Goal: Register for event/course

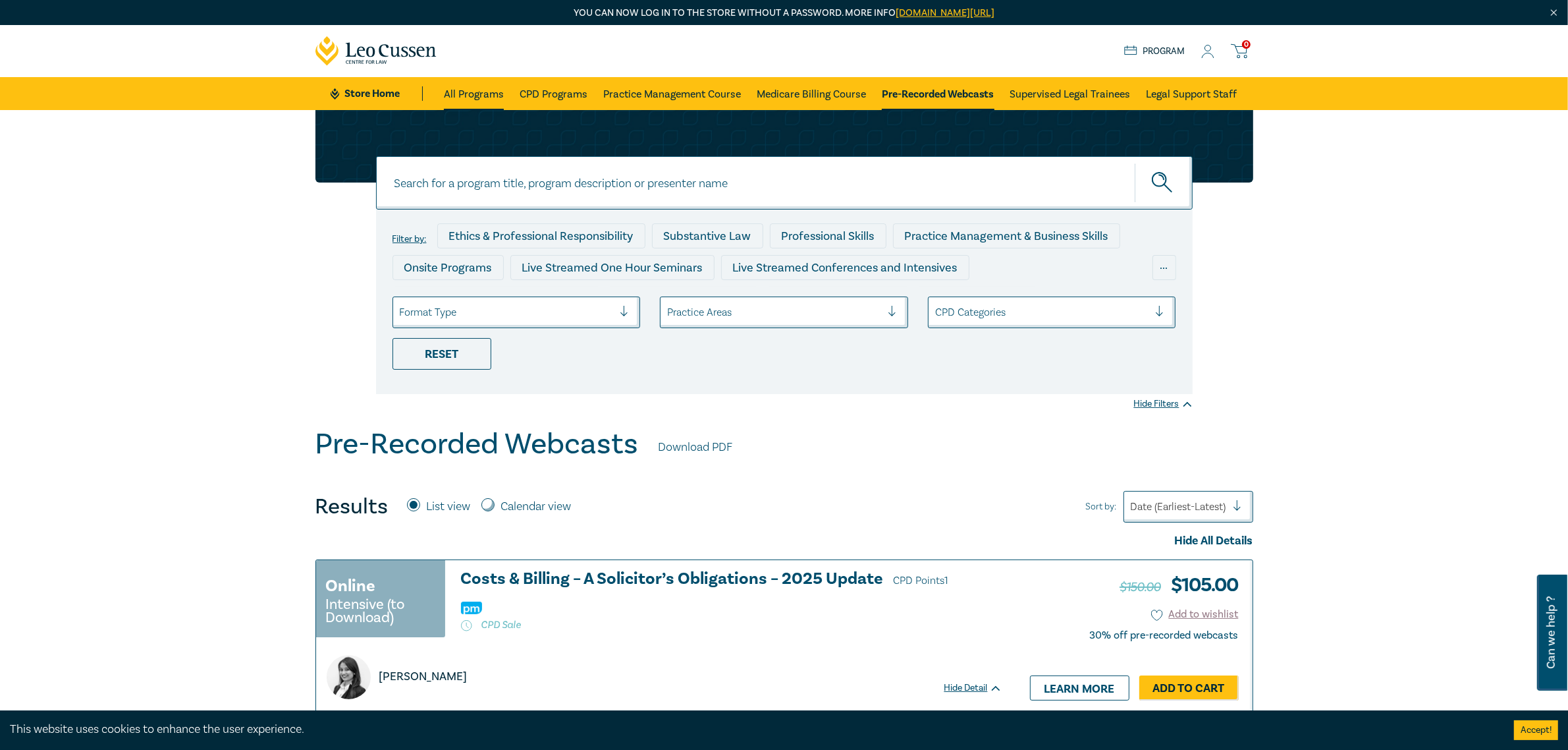
click at [458, 86] on link "All Programs" at bounding box center [474, 93] width 60 height 33
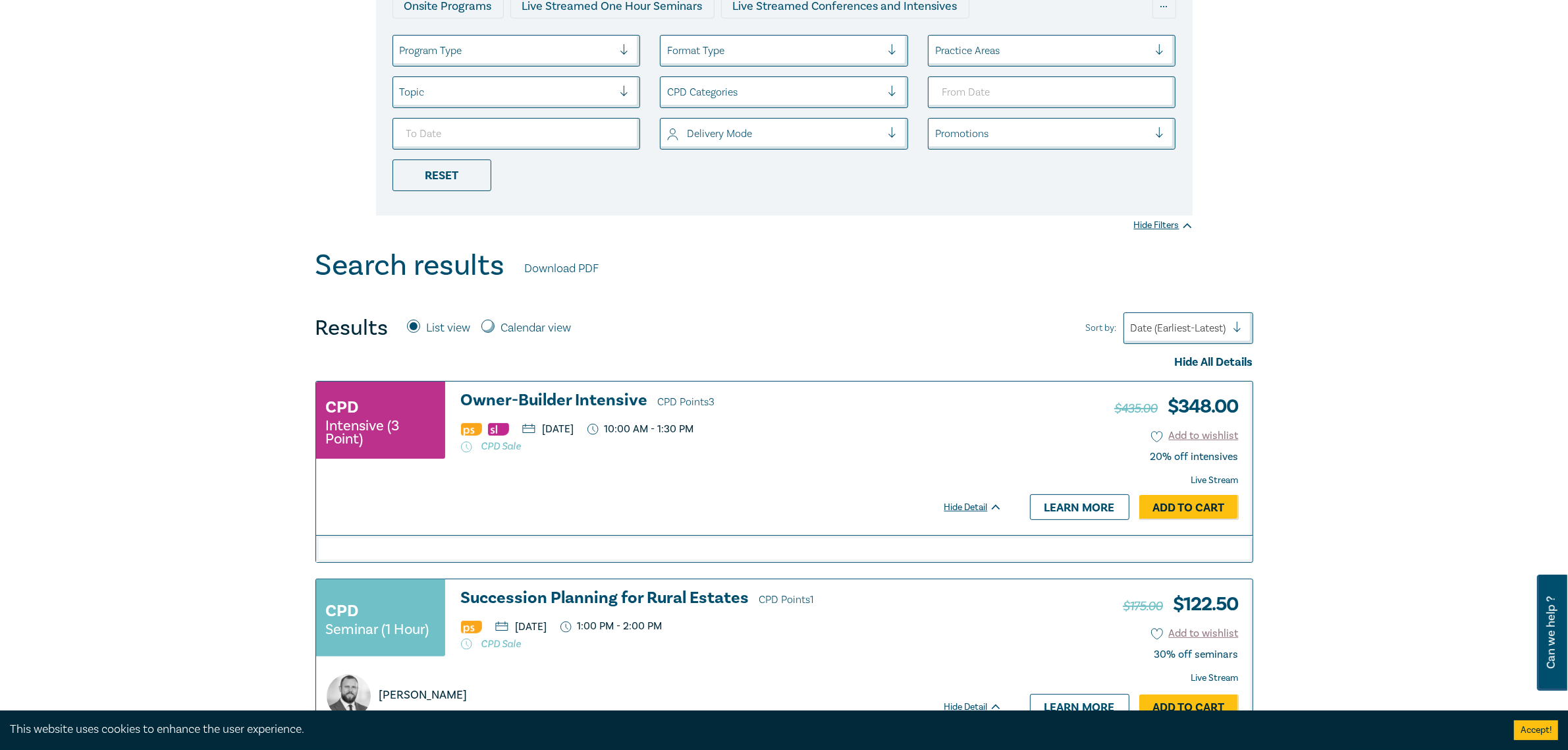
scroll to position [412, 0]
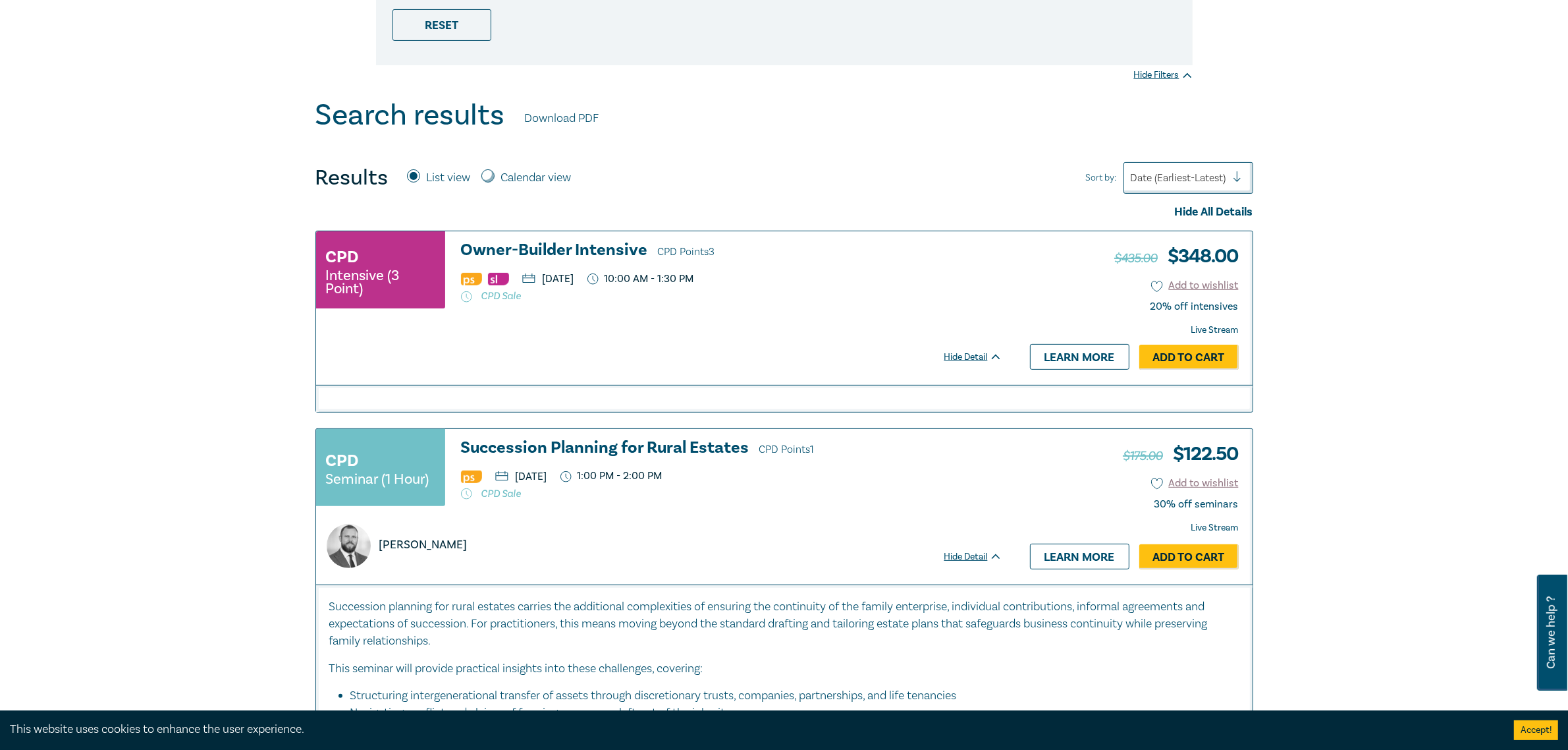
click at [966, 287] on div "CPD Intensive (3 Point) Owner-Builder Intensive CPD Points 3 [DATE] 10:00 AM - …" at bounding box center [659, 275] width 686 height 69
click at [457, 389] on div at bounding box center [784, 398] width 937 height 27
click at [575, 277] on p "[DATE]" at bounding box center [548, 278] width 52 height 10
click at [473, 281] on img at bounding box center [471, 279] width 21 height 13
click at [368, 278] on small "Intensive (3 Point)" at bounding box center [380, 282] width 109 height 26
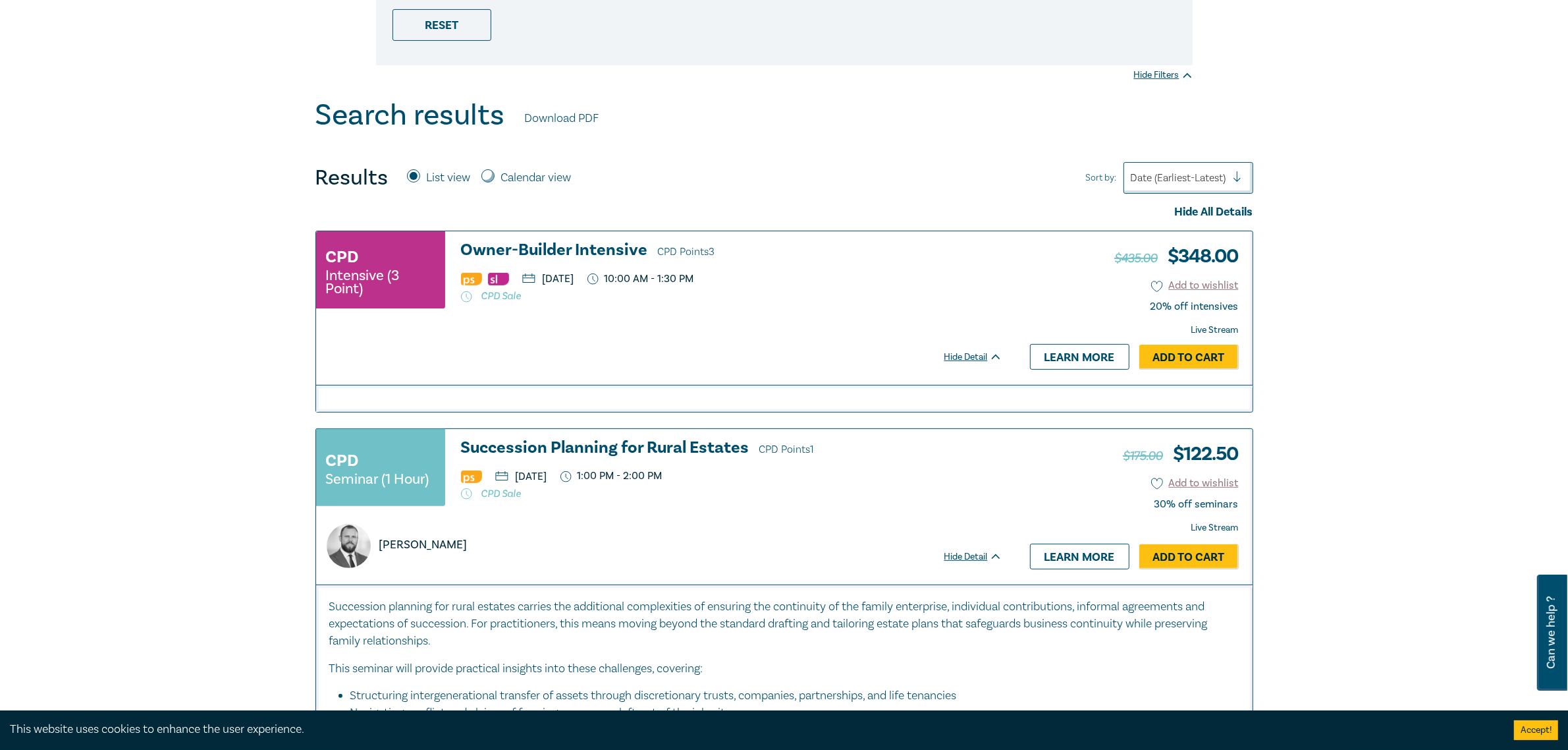
click at [782, 308] on div "CPD Intensive (3 Point) Owner-Builder Intensive CPD Points 3 [DATE] 10:00 AM - …" at bounding box center [659, 275] width 686 height 69
click at [1079, 361] on link "Learn more" at bounding box center [1079, 356] width 99 height 25
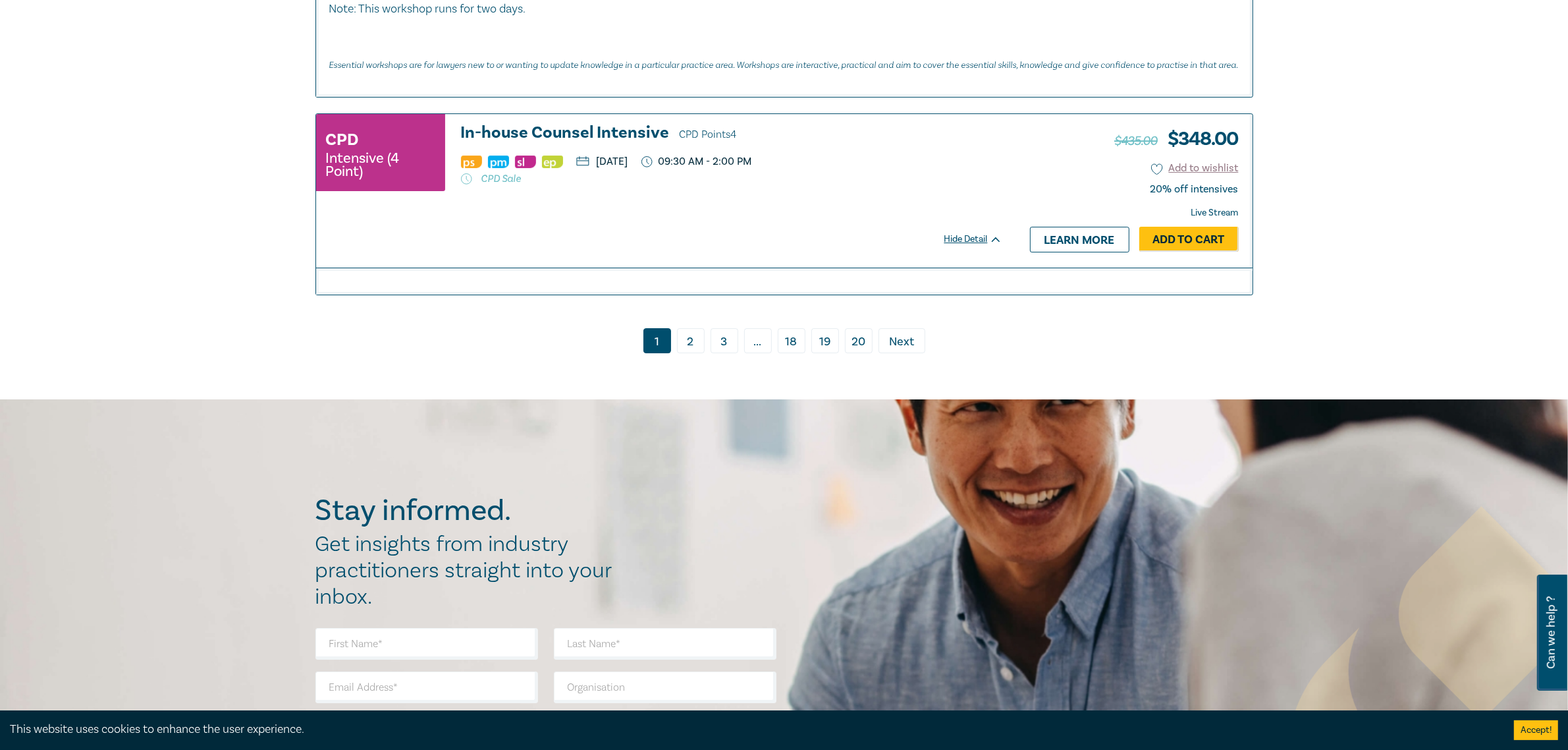
scroll to position [6139, 0]
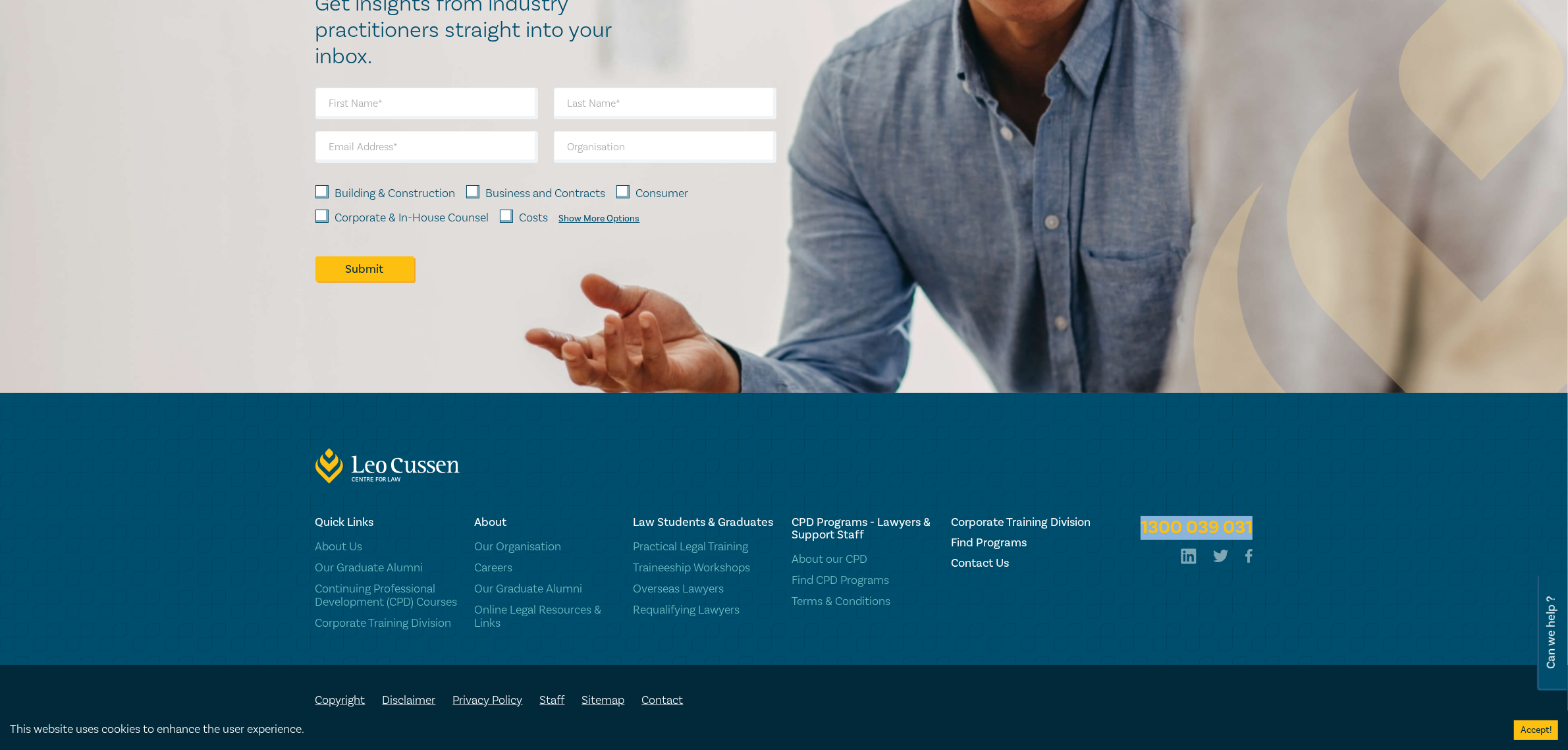
copy link "1300 039 031"
drag, startPoint x: 1270, startPoint y: 514, endPoint x: 1108, endPoint y: 514, distance: 162.0
click at [1108, 516] on div "Quick Links About Us Our Graduate Alumni Continuing Professional Development (C…" at bounding box center [784, 590] width 1568 height 149
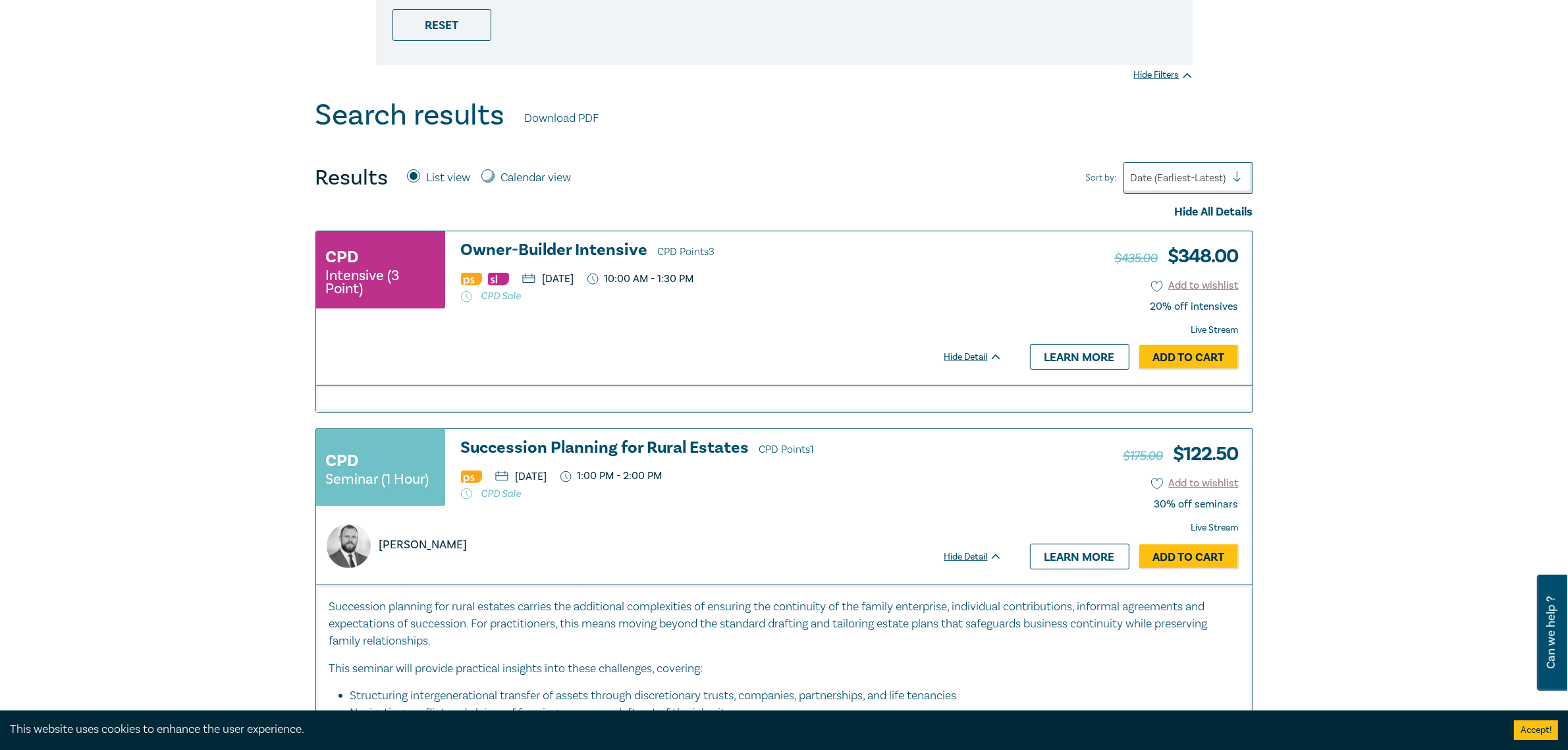
scroll to position [330, 0]
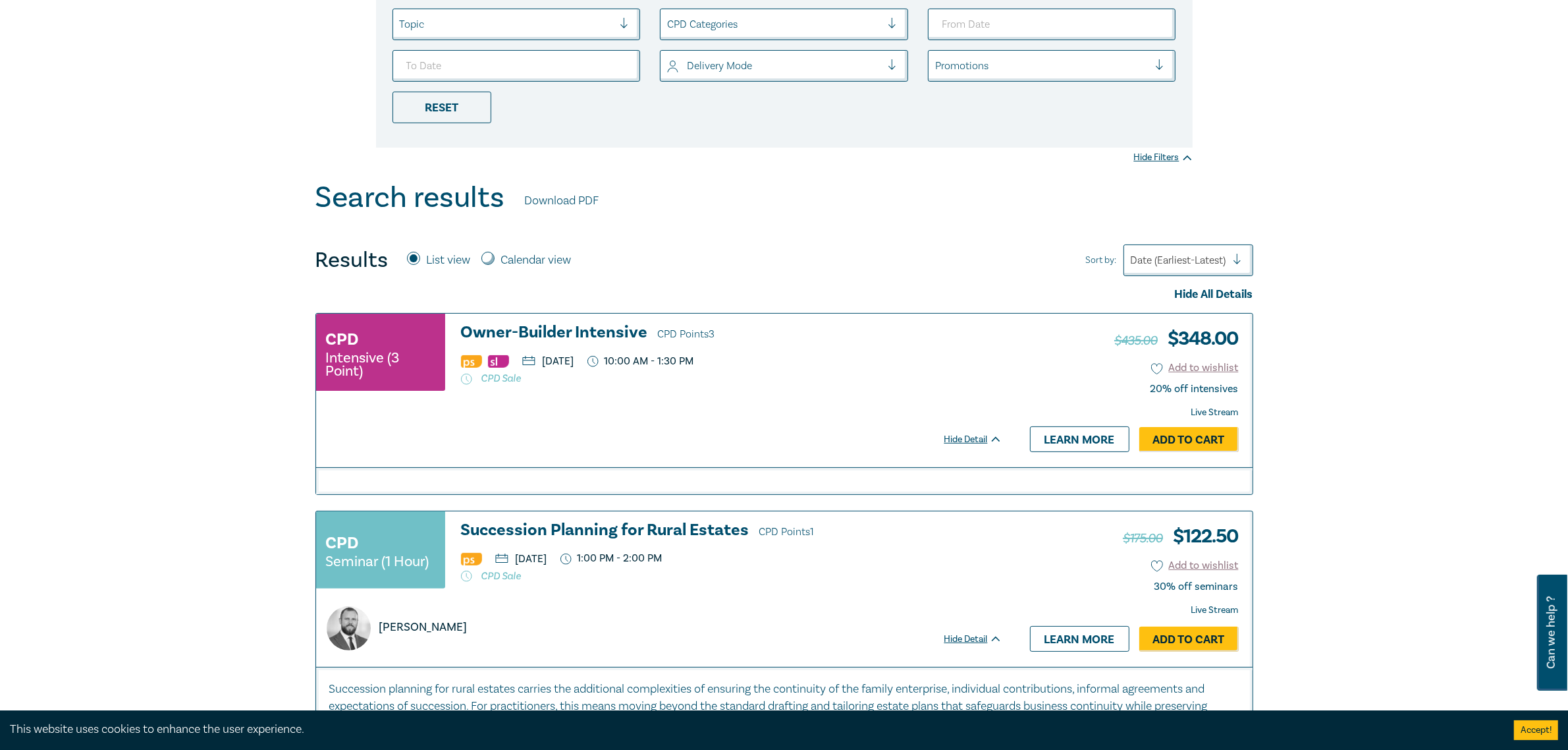
click at [387, 357] on small "Intensive (3 Point)" at bounding box center [380, 364] width 109 height 26
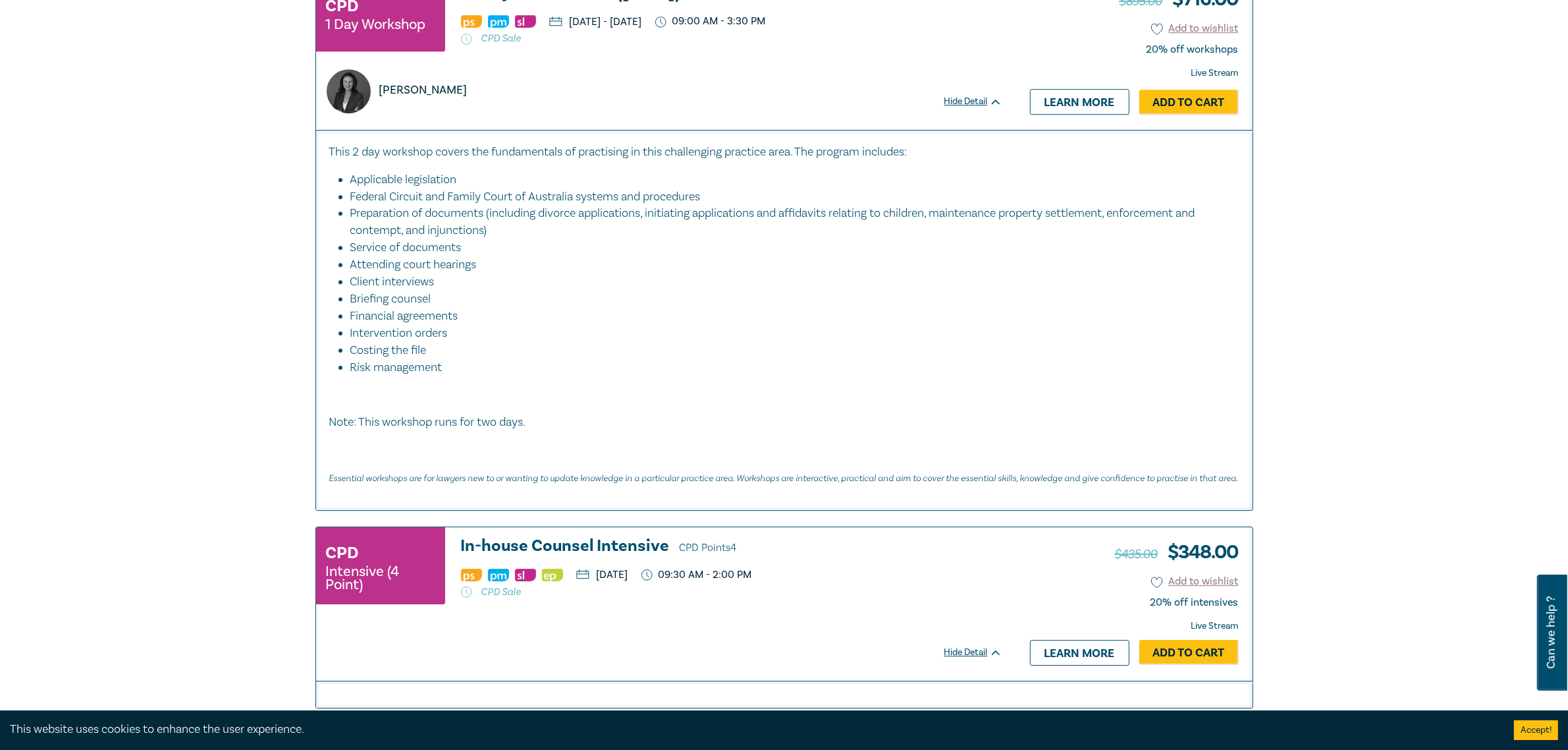
scroll to position [5436, 0]
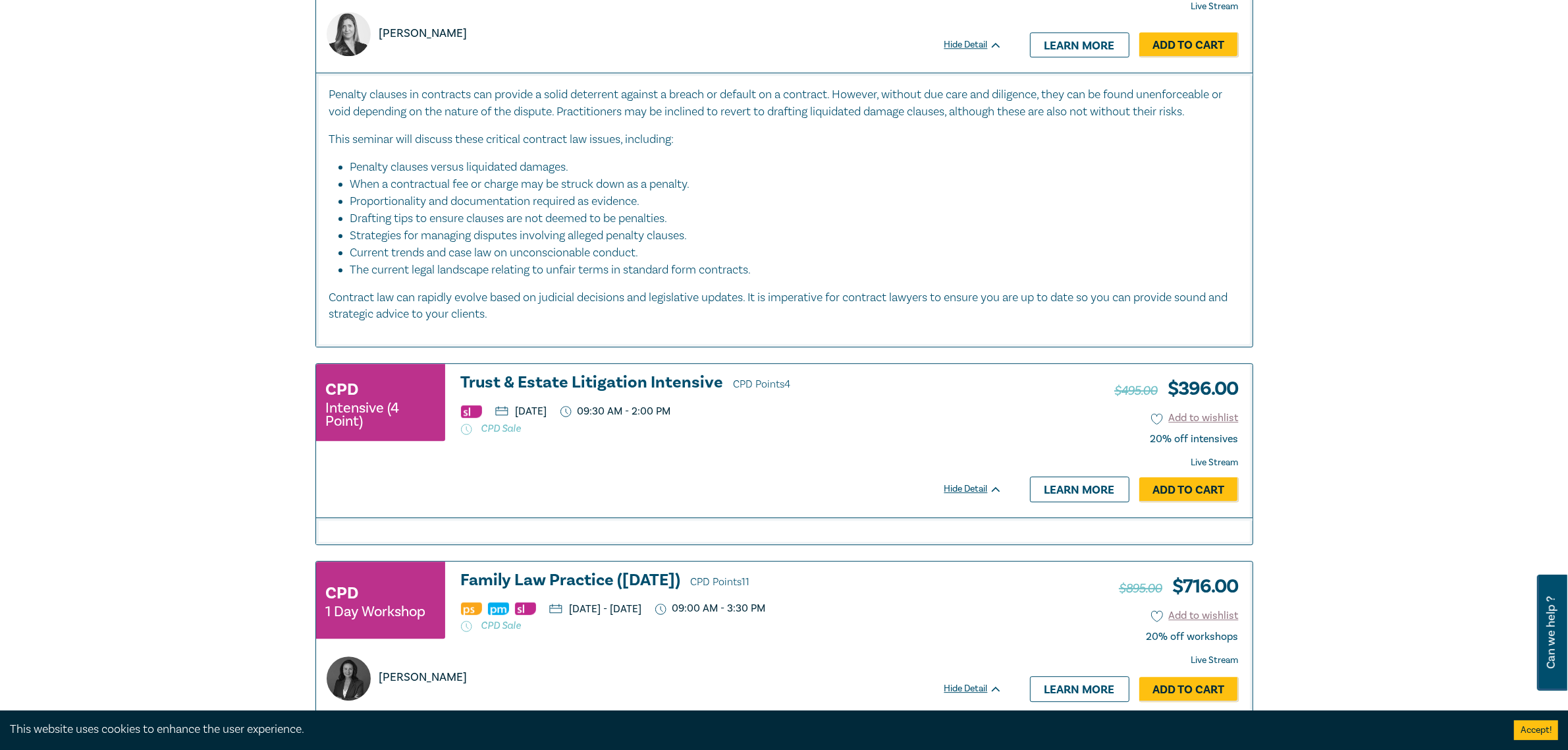
scroll to position [4777, 0]
